Goal: Navigation & Orientation: Understand site structure

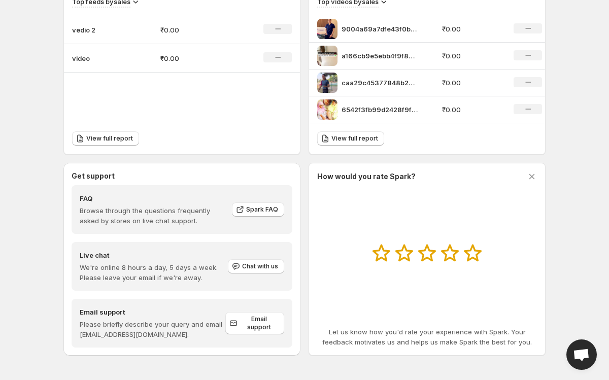
scroll to position [370, 0]
